Goal: Information Seeking & Learning: Learn about a topic

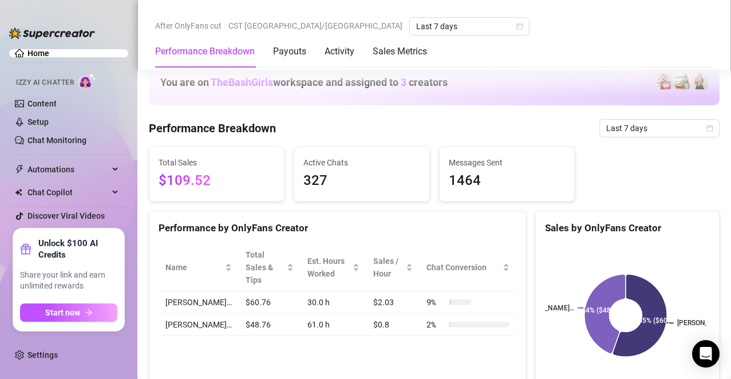
scroll to position [649, 0]
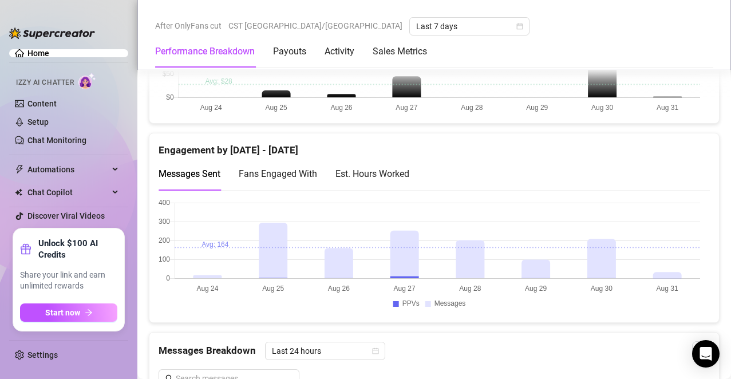
scroll to position [726, 0]
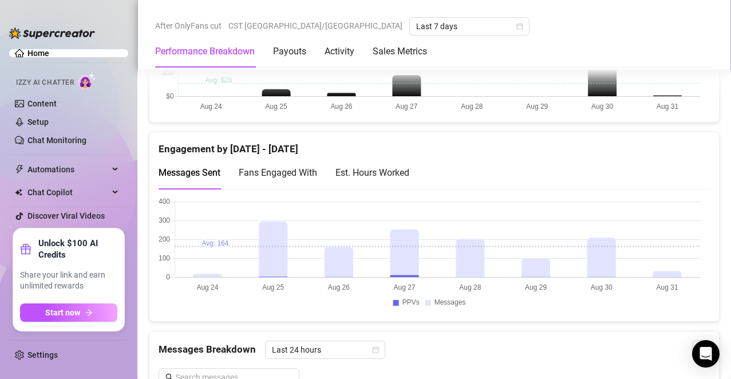
click at [393, 168] on div "Est. Hours Worked" at bounding box center [373, 173] width 74 height 14
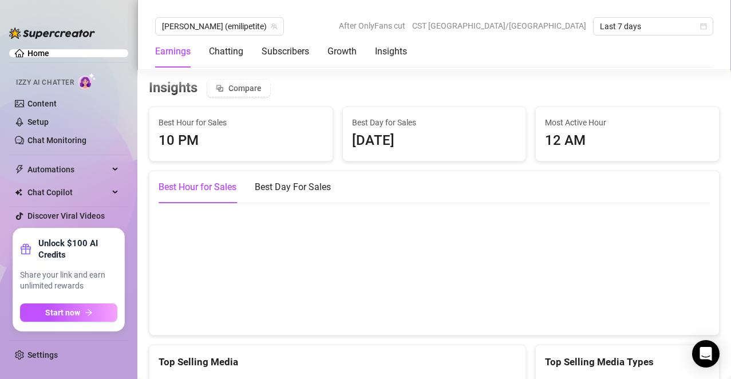
scroll to position [1906, 0]
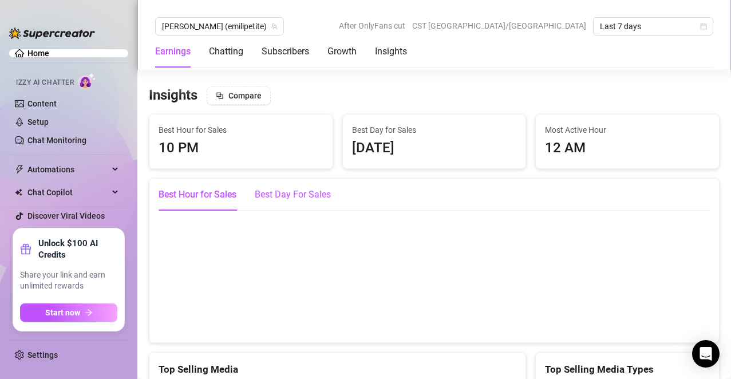
click at [294, 202] on div "Best Day For Sales" at bounding box center [293, 195] width 76 height 14
click at [231, 53] on div "Chatting" at bounding box center [226, 52] width 34 height 14
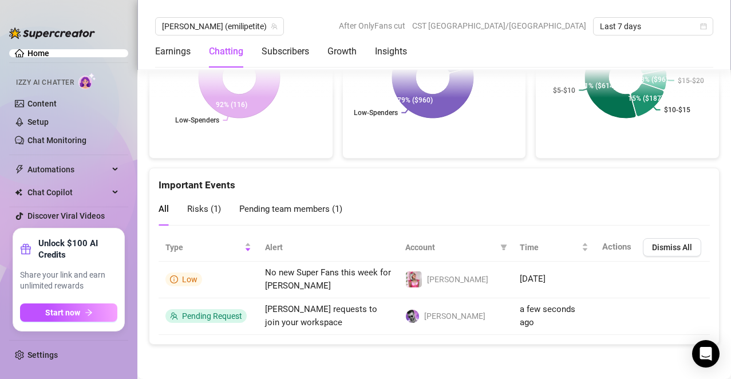
scroll to position [2502, 0]
